Goal: Information Seeking & Learning: Understand process/instructions

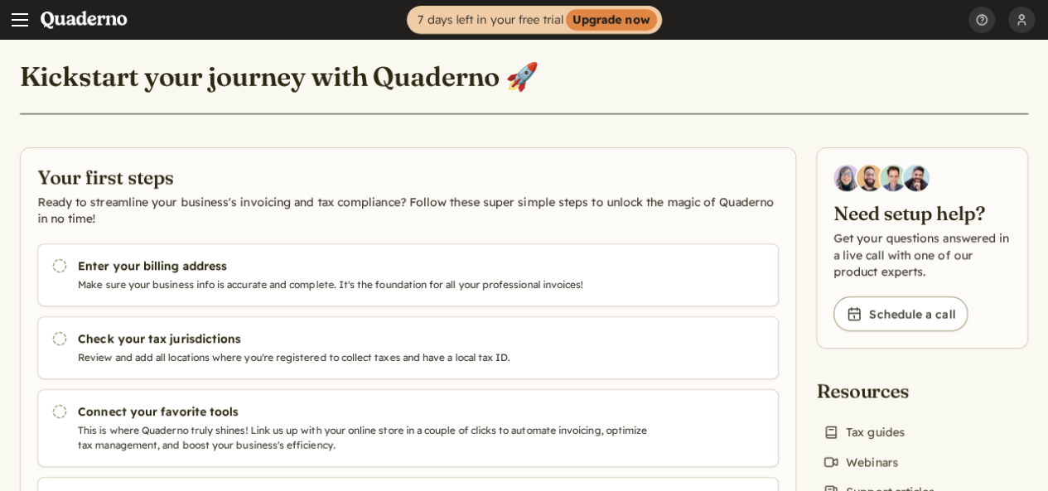
click at [1023, 14] on button "[PERSON_NAME]" at bounding box center [1022, 20] width 27 height 40
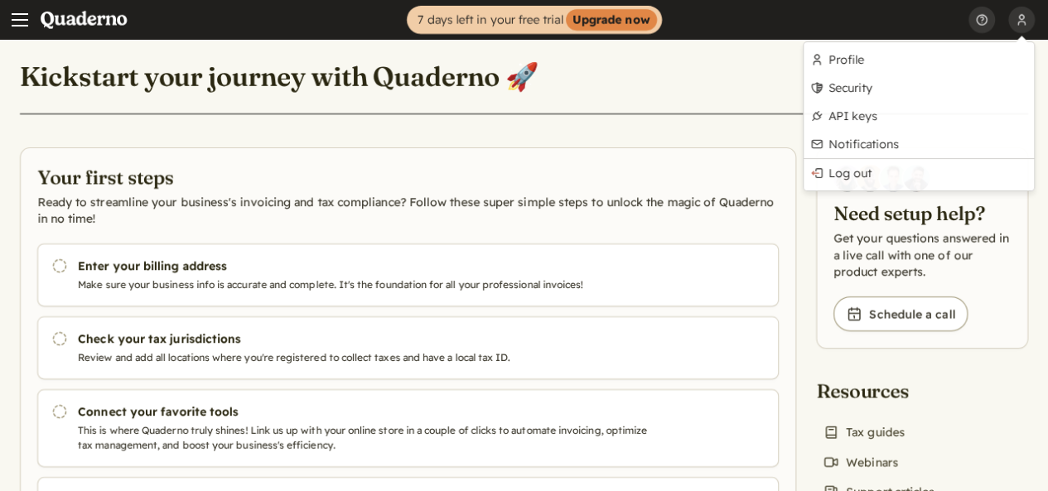
click at [723, 120] on div "Kickstart your journey with Quaderno 🚀 Your first steps Ready to streamline you…" at bounding box center [524, 314] width 1048 height 549
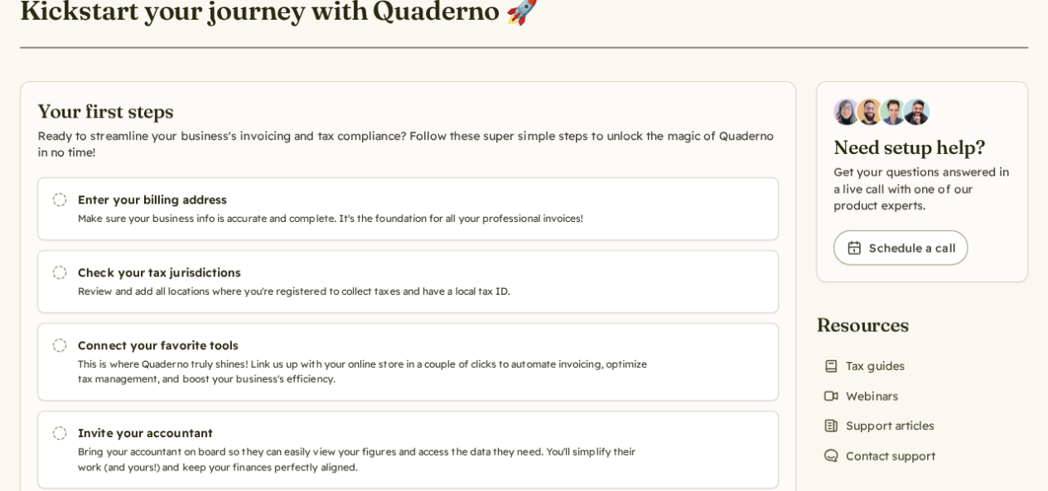
scroll to position [69, 0]
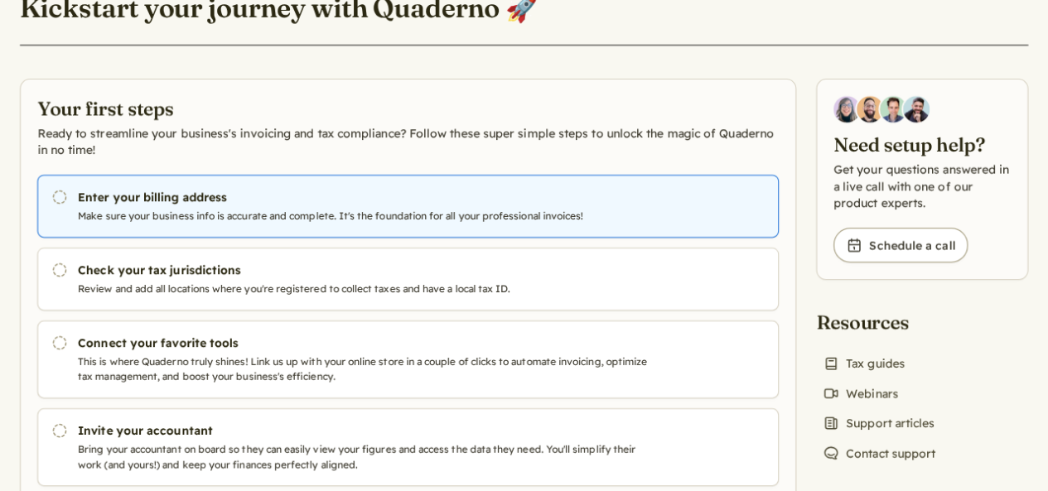
click at [503, 224] on p "Make sure your business info is accurate and complete. It's the foundation for …" at bounding box center [366, 216] width 576 height 15
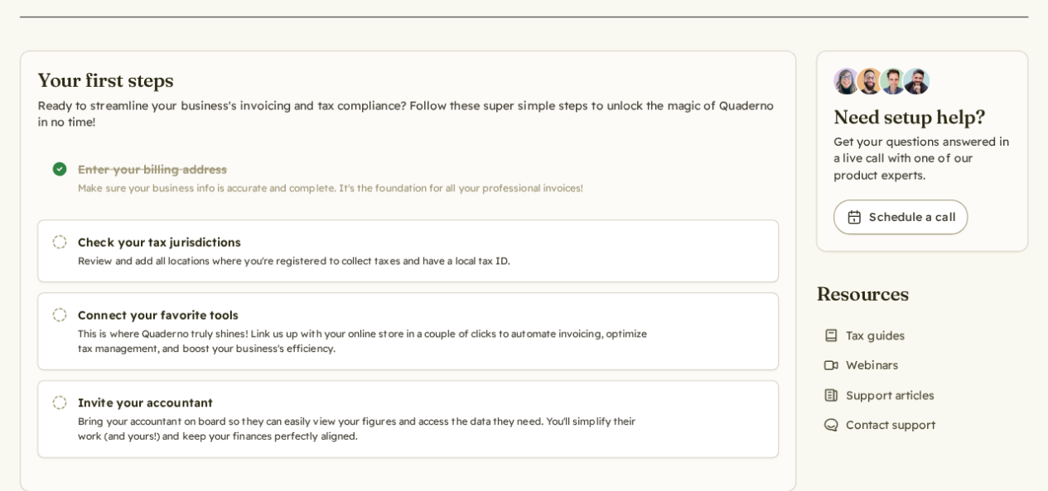
scroll to position [91, 0]
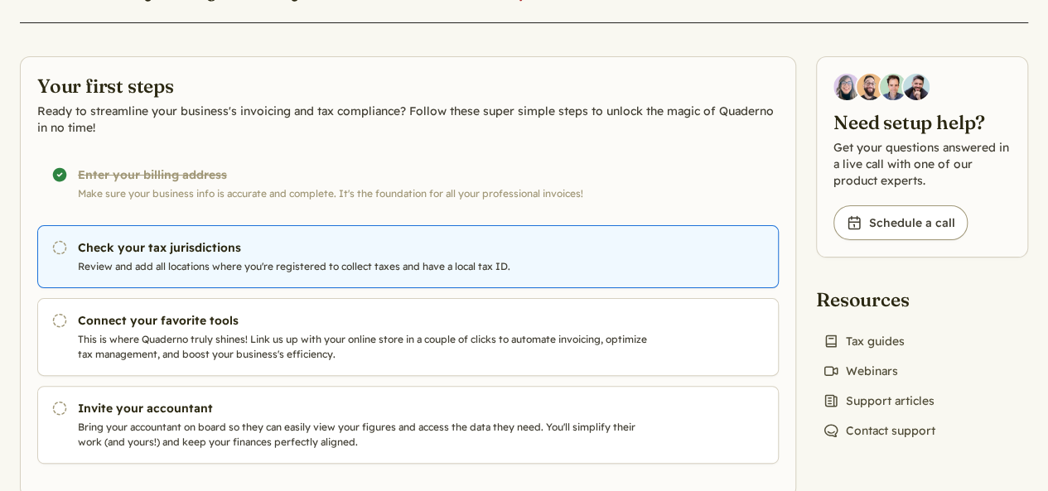
click at [545, 274] on p "Review and add all locations where you're registered to collect taxes and have …" at bounding box center [366, 266] width 576 height 15
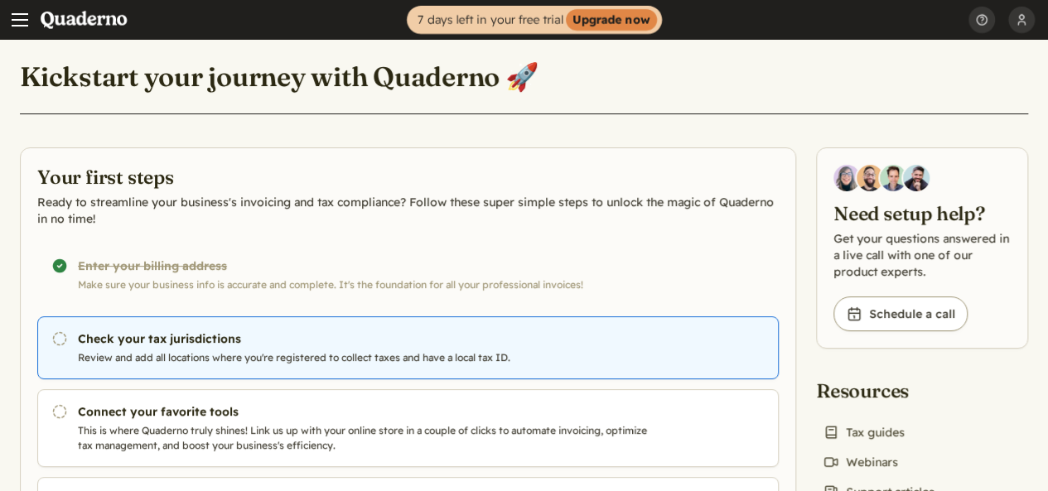
click at [338, 365] on p "Review and add all locations where you're registered to collect taxes and have …" at bounding box center [366, 358] width 576 height 15
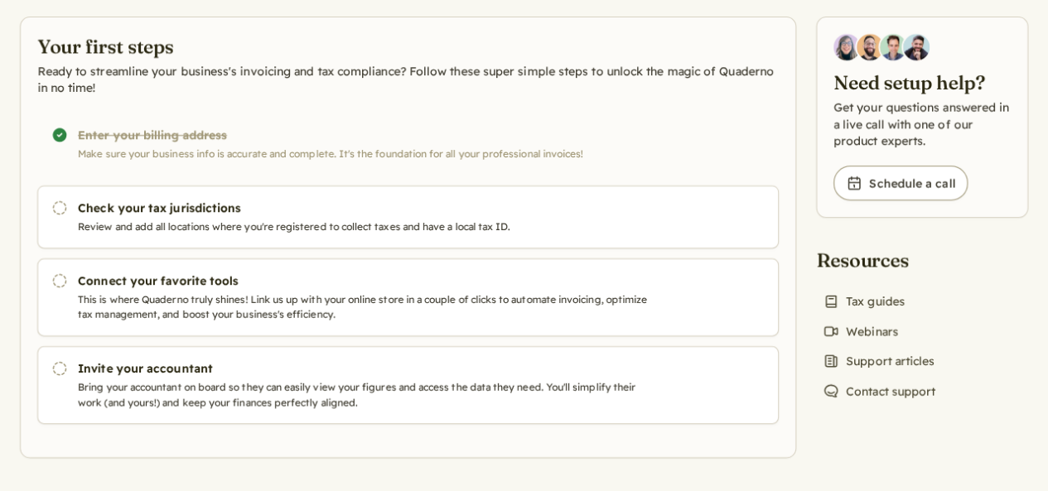
scroll to position [184, 0]
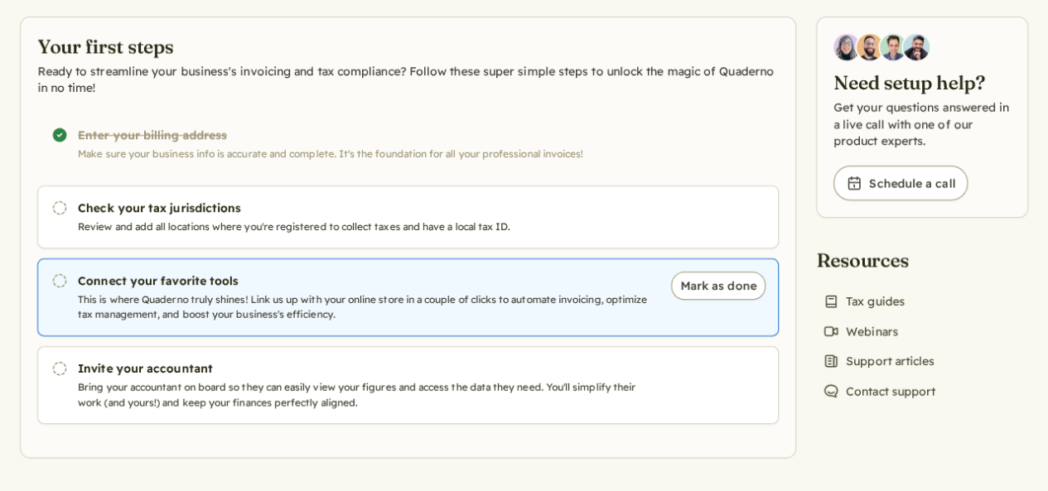
click at [416, 323] on link "Pending Connect your favorite tools This is where Quaderno truly shines! Link u…" at bounding box center [408, 298] width 742 height 78
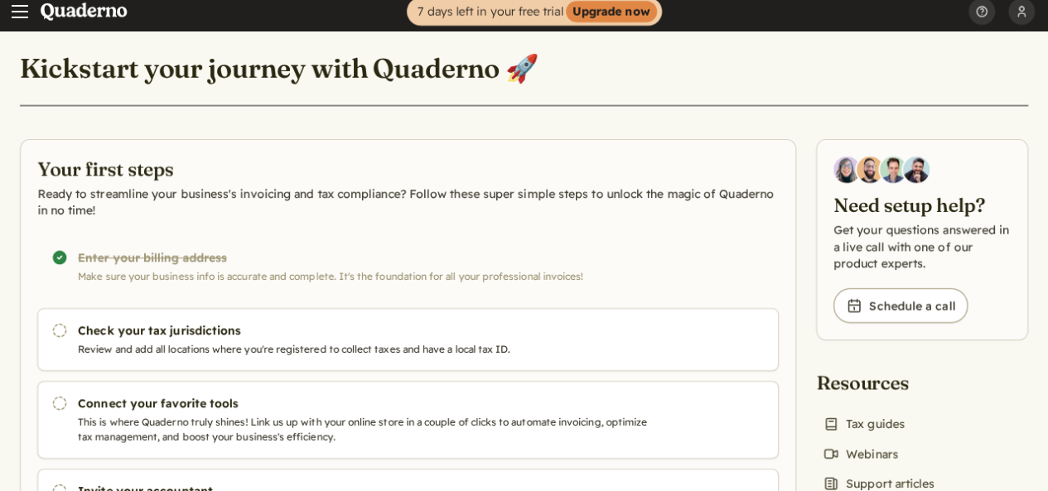
scroll to position [8, 0]
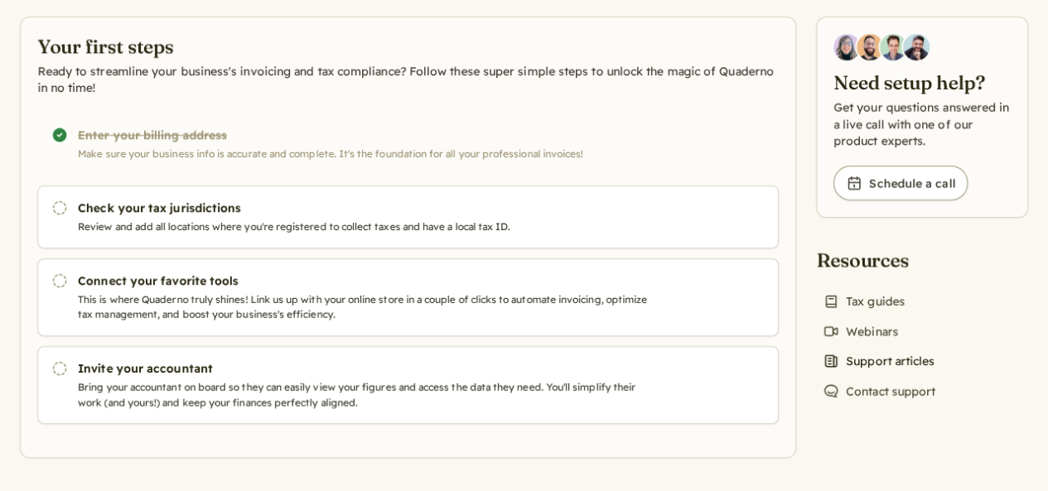
click at [863, 350] on link "News icon Support articles" at bounding box center [878, 361] width 125 height 23
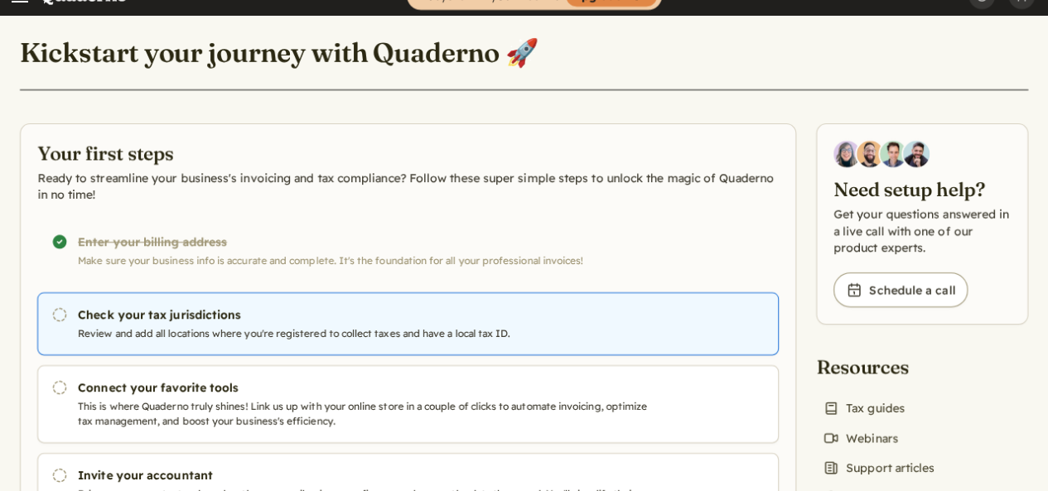
scroll to position [0, 0]
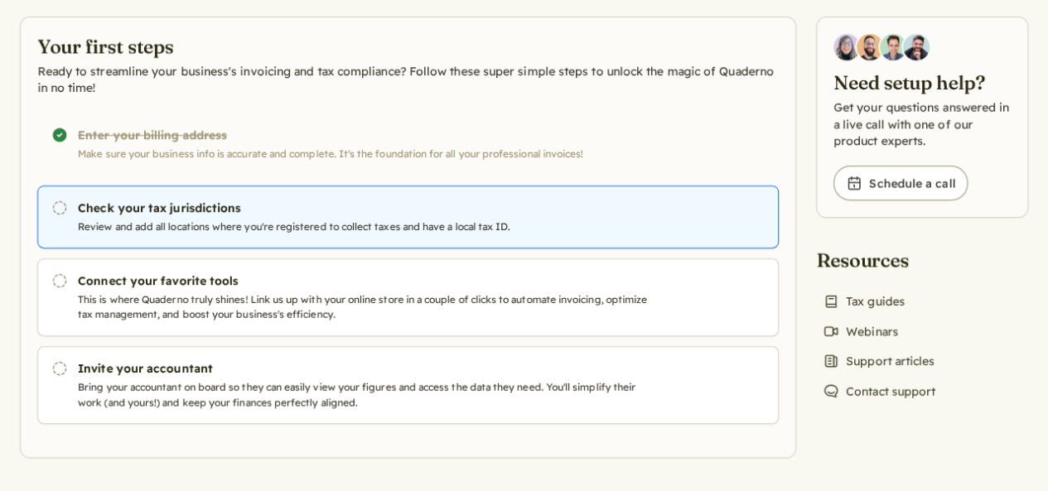
scroll to position [192, 0]
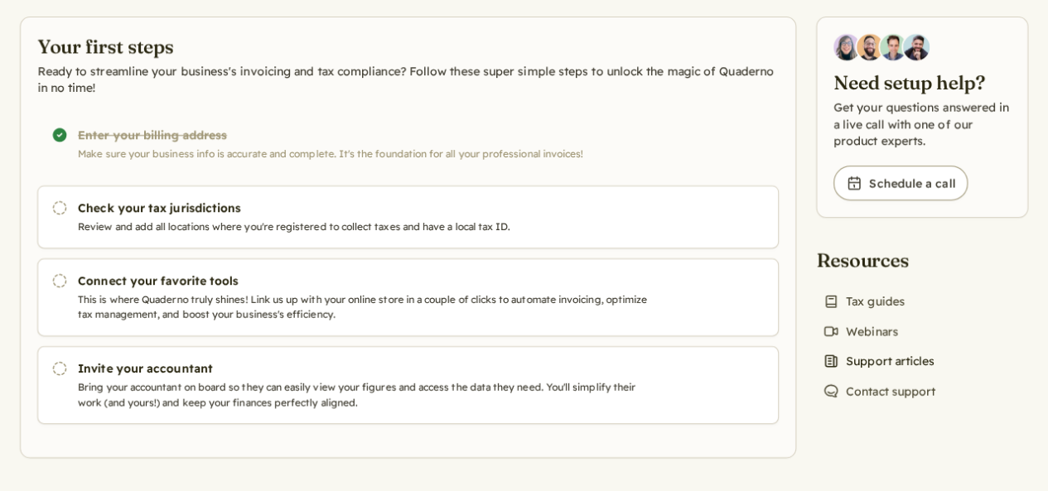
click at [855, 350] on link "News icon Support articles" at bounding box center [878, 361] width 125 height 23
